Goal: Information Seeking & Learning: Find specific page/section

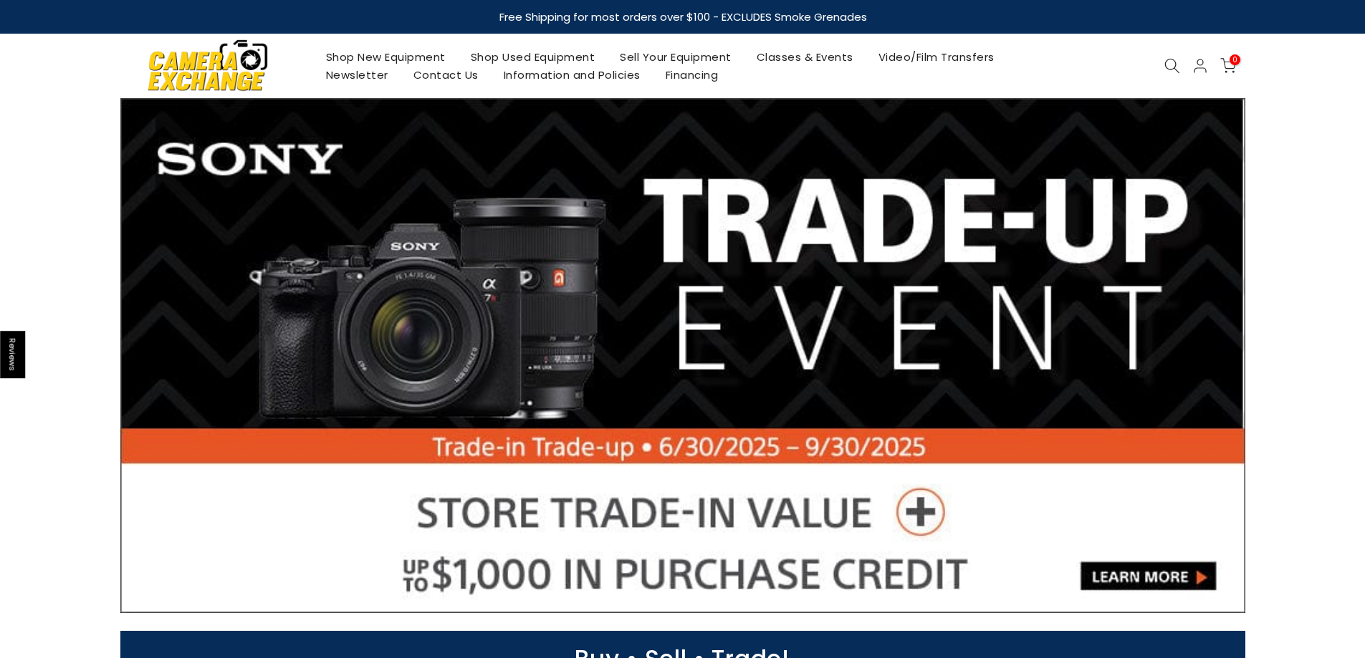
click at [1173, 59] on icon at bounding box center [1172, 66] width 16 height 16
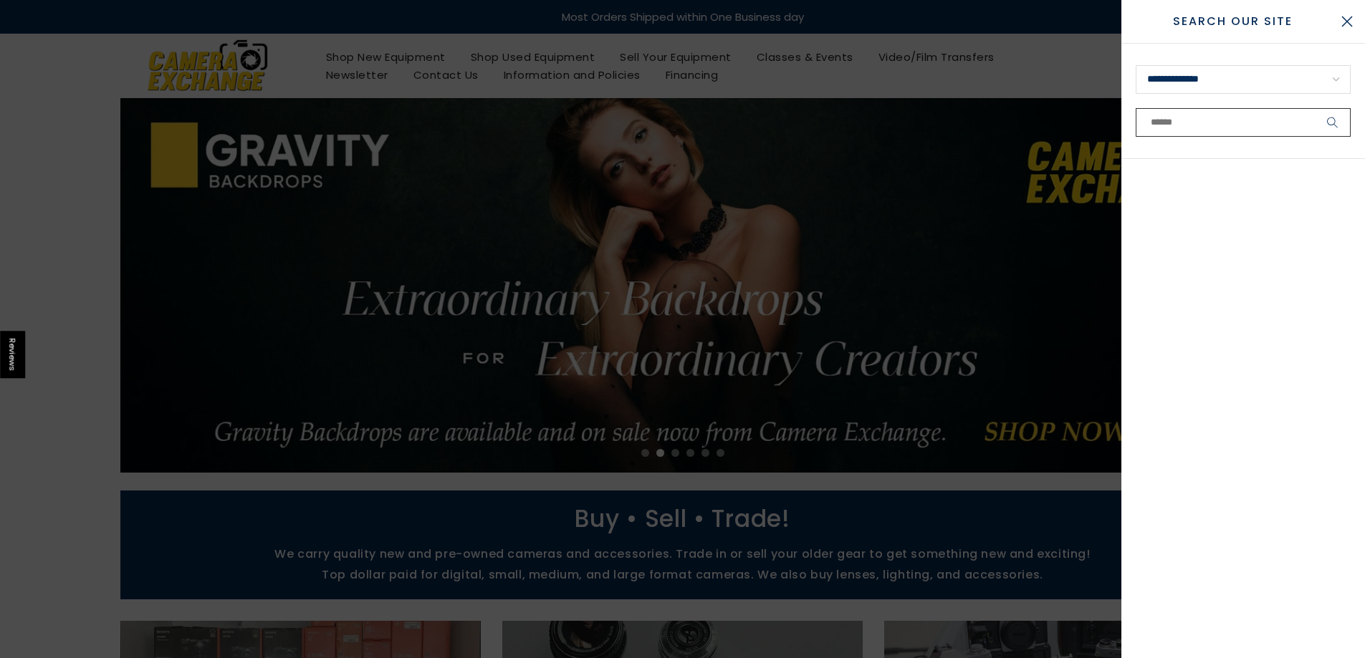
paste input "**********"
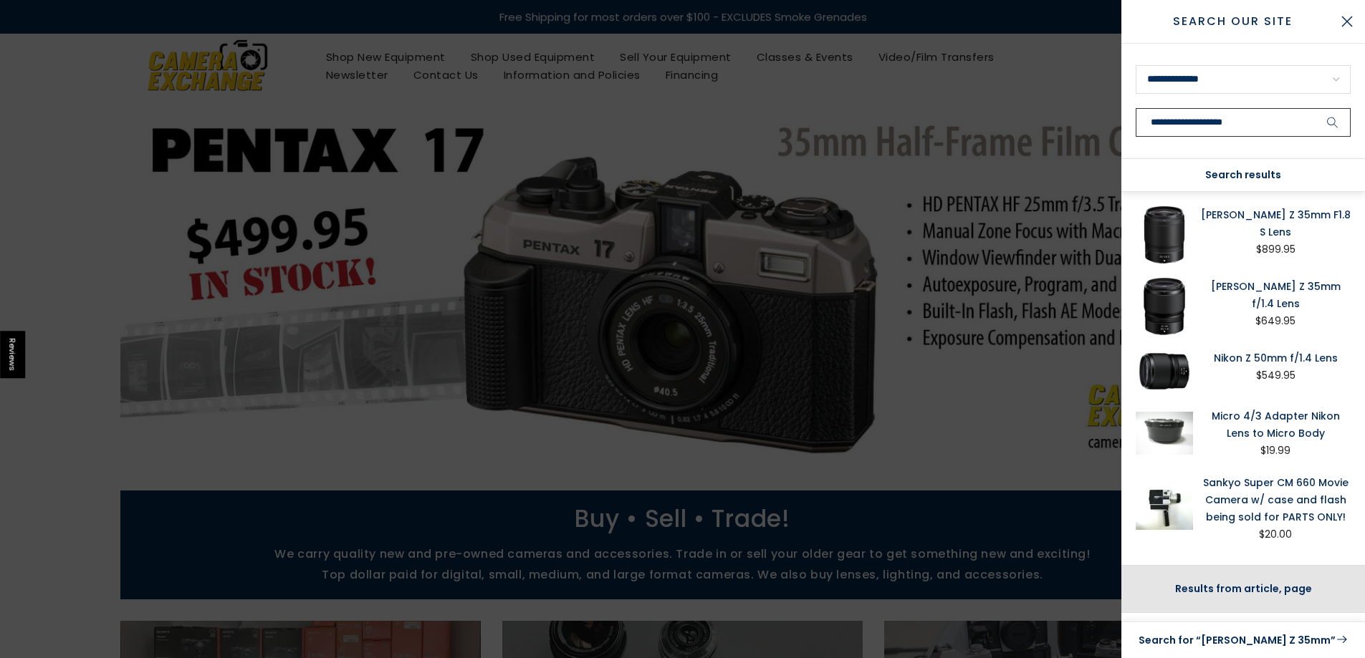
type input "**********"
click at [1315, 108] on button "submit" at bounding box center [1333, 122] width 36 height 29
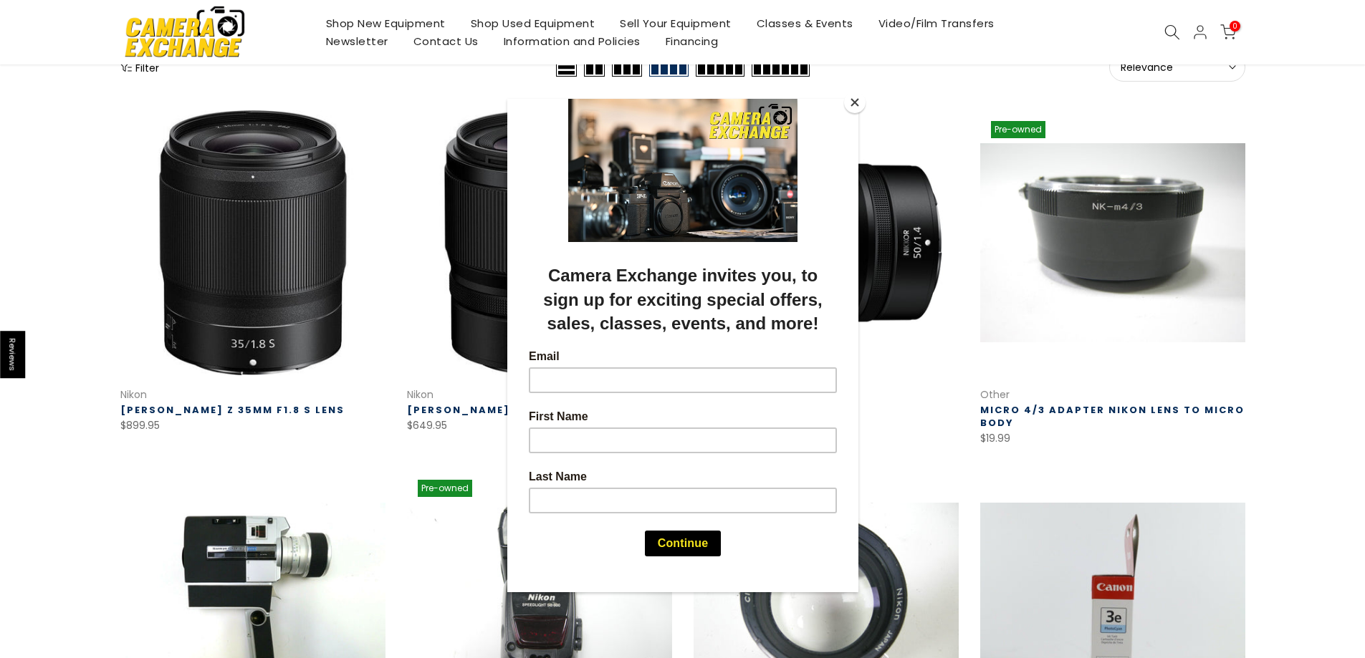
scroll to position [215, 0]
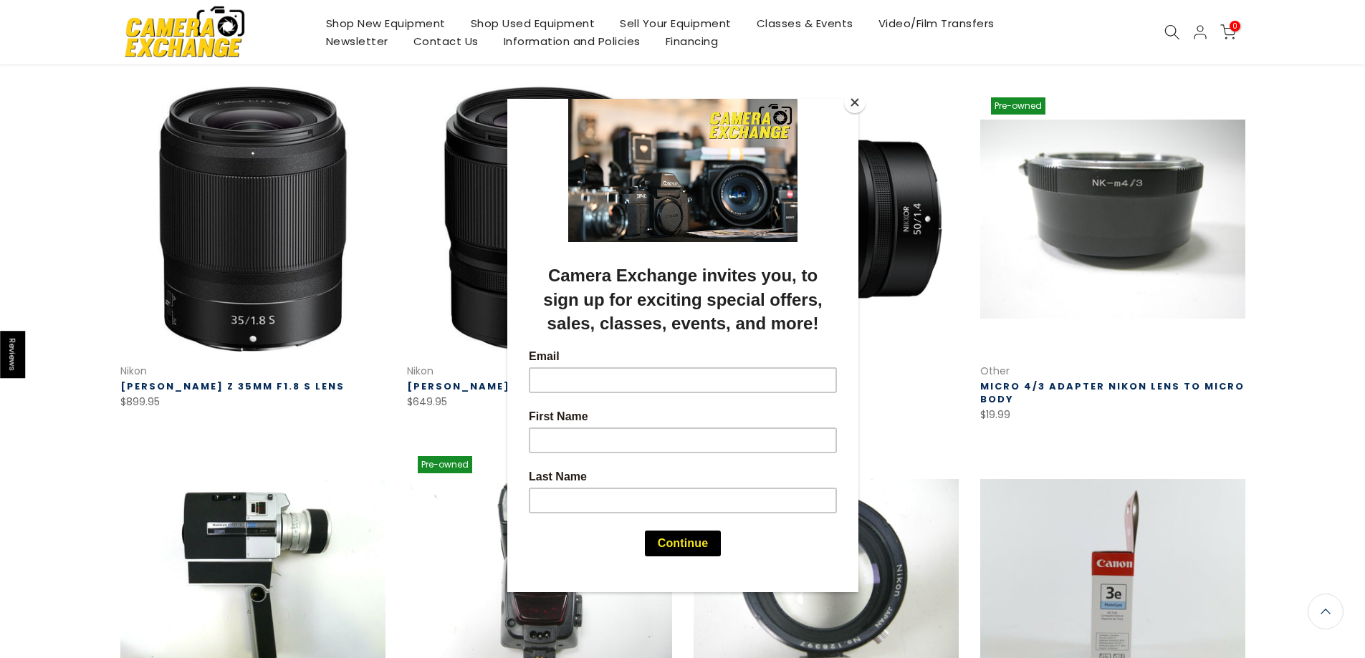
click at [858, 104] on button "Close" at bounding box center [854, 102] width 21 height 21
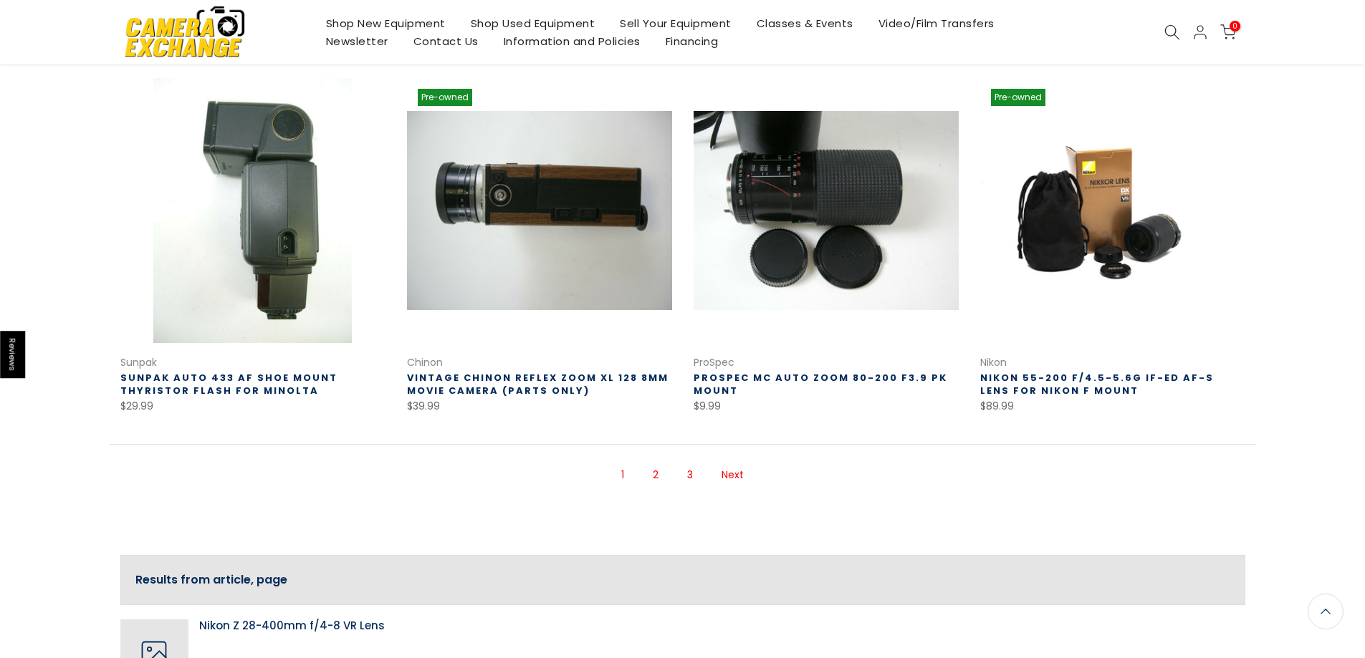
scroll to position [1004, 0]
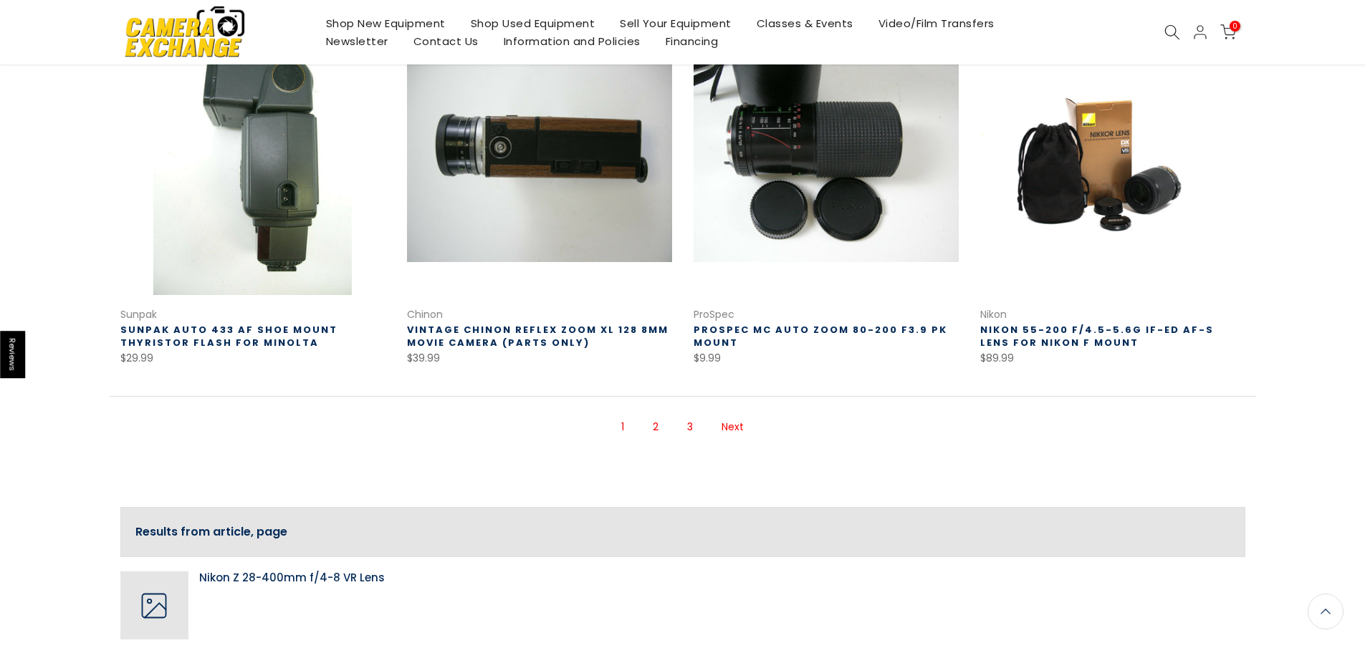
click at [730, 426] on link "Next" at bounding box center [732, 427] width 37 height 25
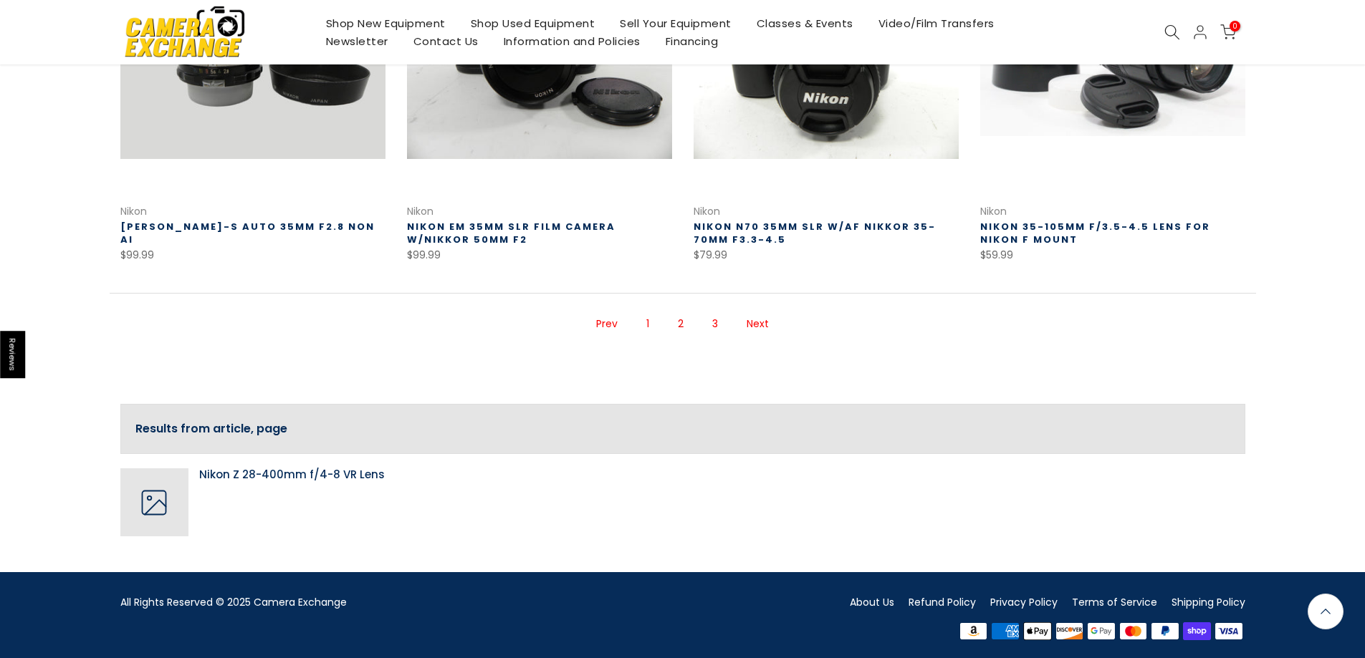
scroll to position [1100, 0]
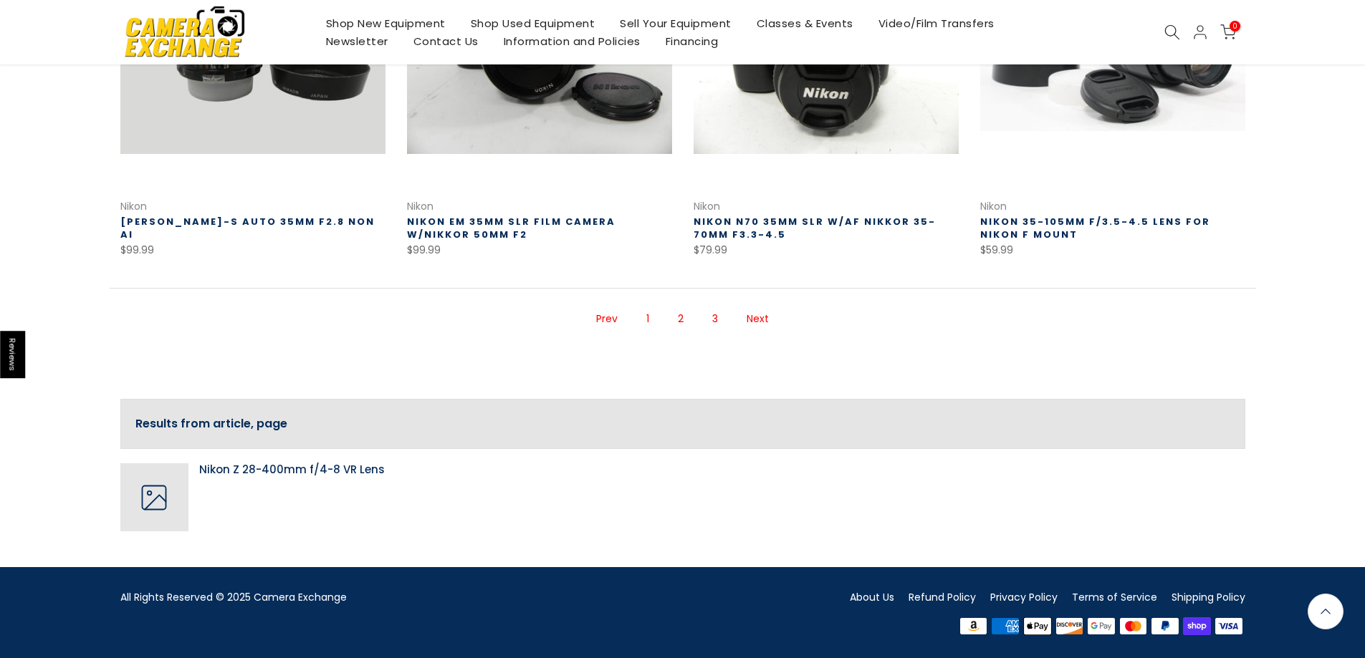
click at [648, 317] on link "1" at bounding box center [647, 319] width 17 height 25
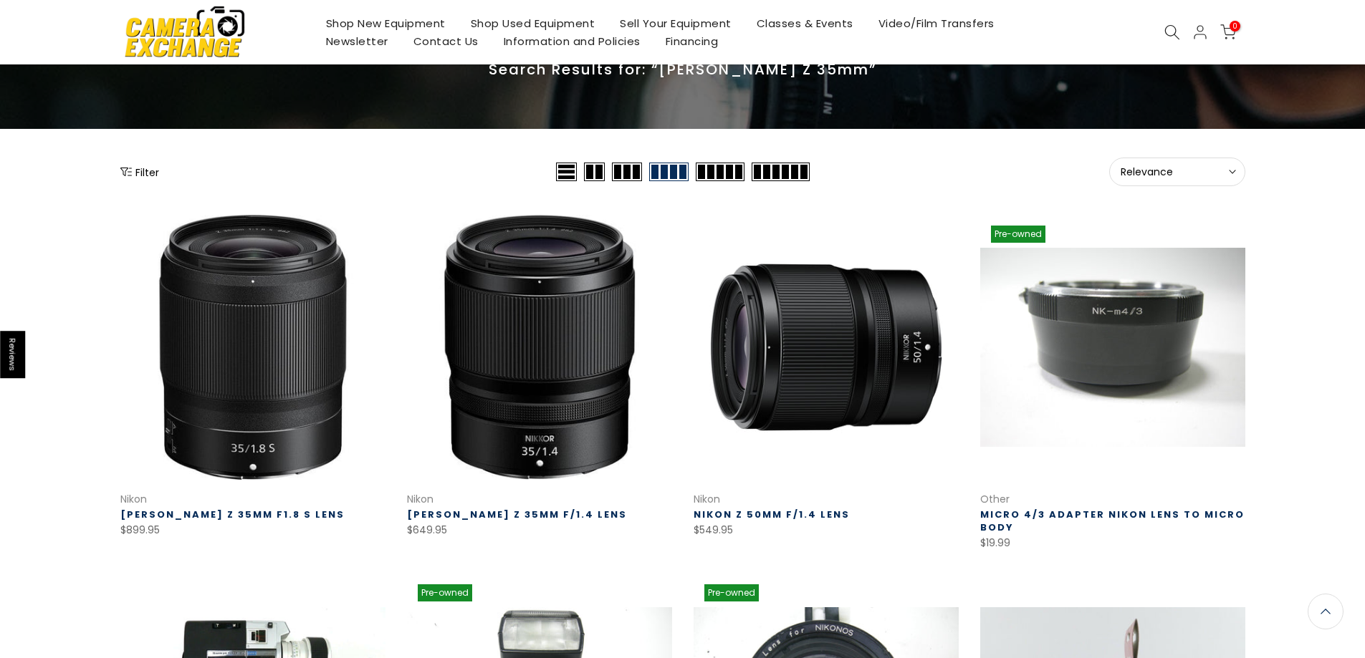
scroll to position [90, 0]
